Goal: Information Seeking & Learning: Learn about a topic

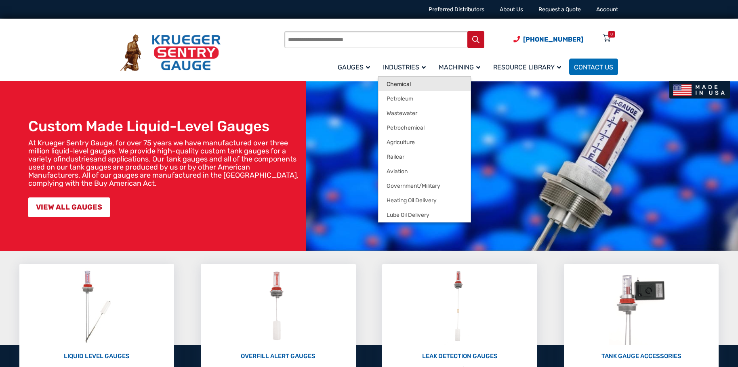
click at [403, 84] on span "Chemical" at bounding box center [399, 84] width 24 height 7
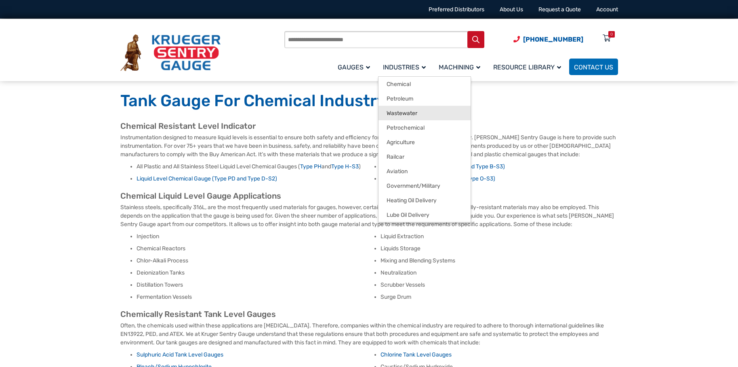
click at [413, 111] on span "Wastewater" at bounding box center [402, 113] width 31 height 7
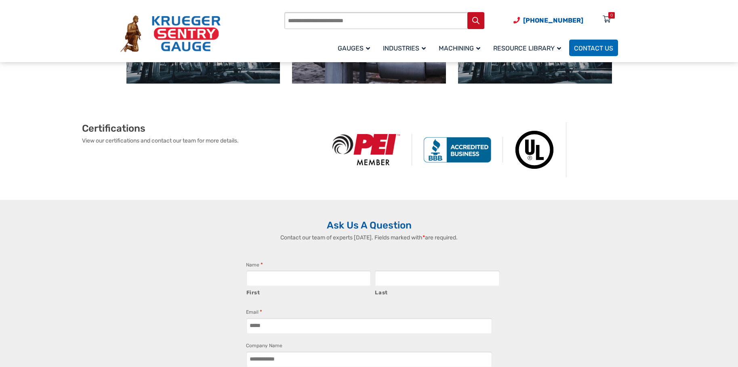
scroll to position [525, 0]
